Goal: Navigation & Orientation: Find specific page/section

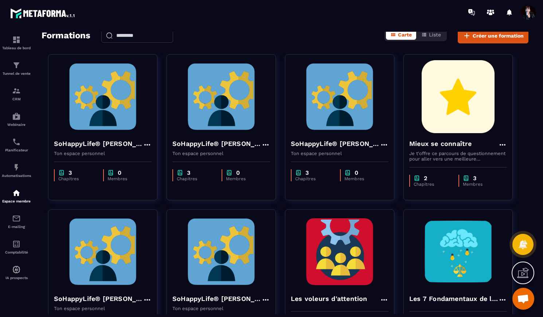
scroll to position [33, 0]
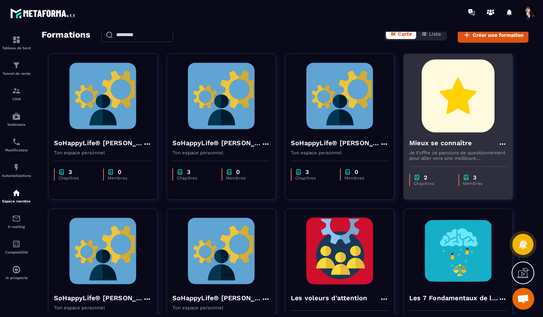
click at [450, 148] on div "Mieux se connaître" at bounding box center [458, 144] width 98 height 12
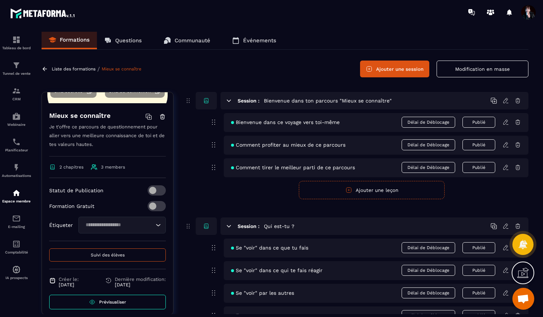
scroll to position [88, 0]
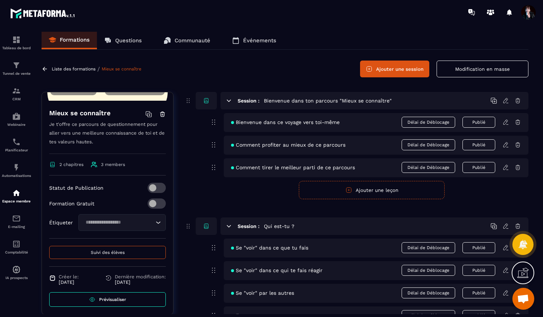
click at [99, 256] on button "Suivi des élèves" at bounding box center [107, 252] width 117 height 13
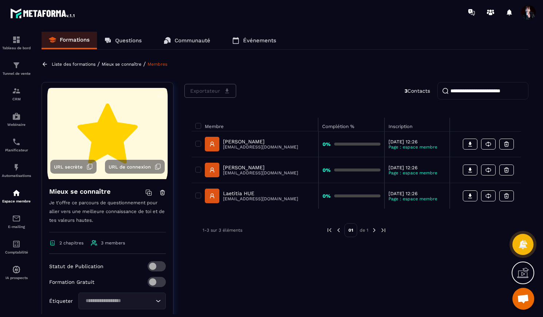
click at [70, 64] on p "Liste des formations" at bounding box center [74, 64] width 44 height 5
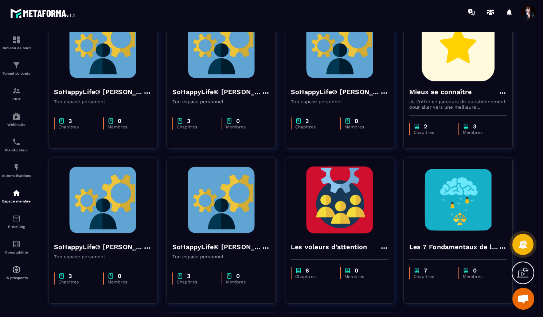
scroll to position [85, 0]
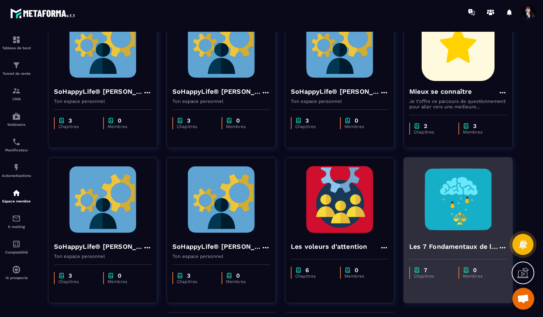
click at [443, 242] on h4 "Les 7 Fondamentaux de la Stabilité Émotionnelle" at bounding box center [453, 246] width 89 height 10
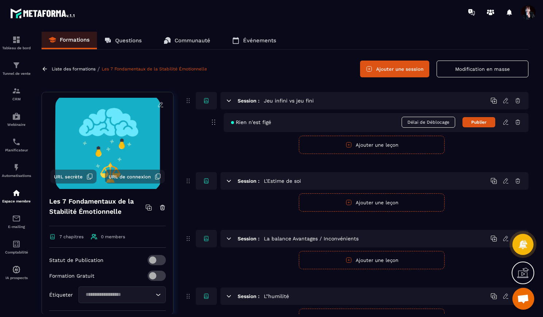
click at [88, 70] on p "Liste des formations" at bounding box center [74, 68] width 44 height 5
